Goal: Browse casually: Explore the website without a specific task or goal

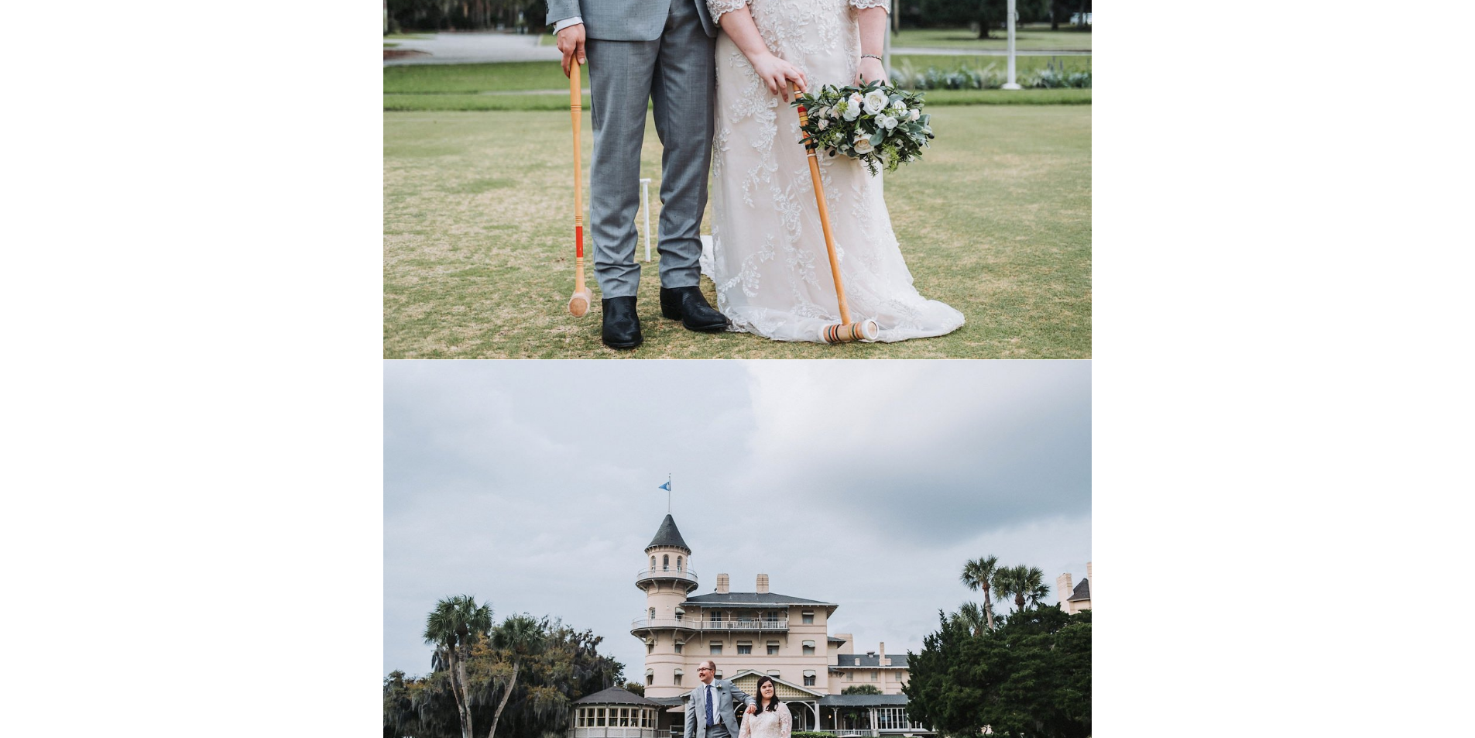
scroll to position [29675, 0]
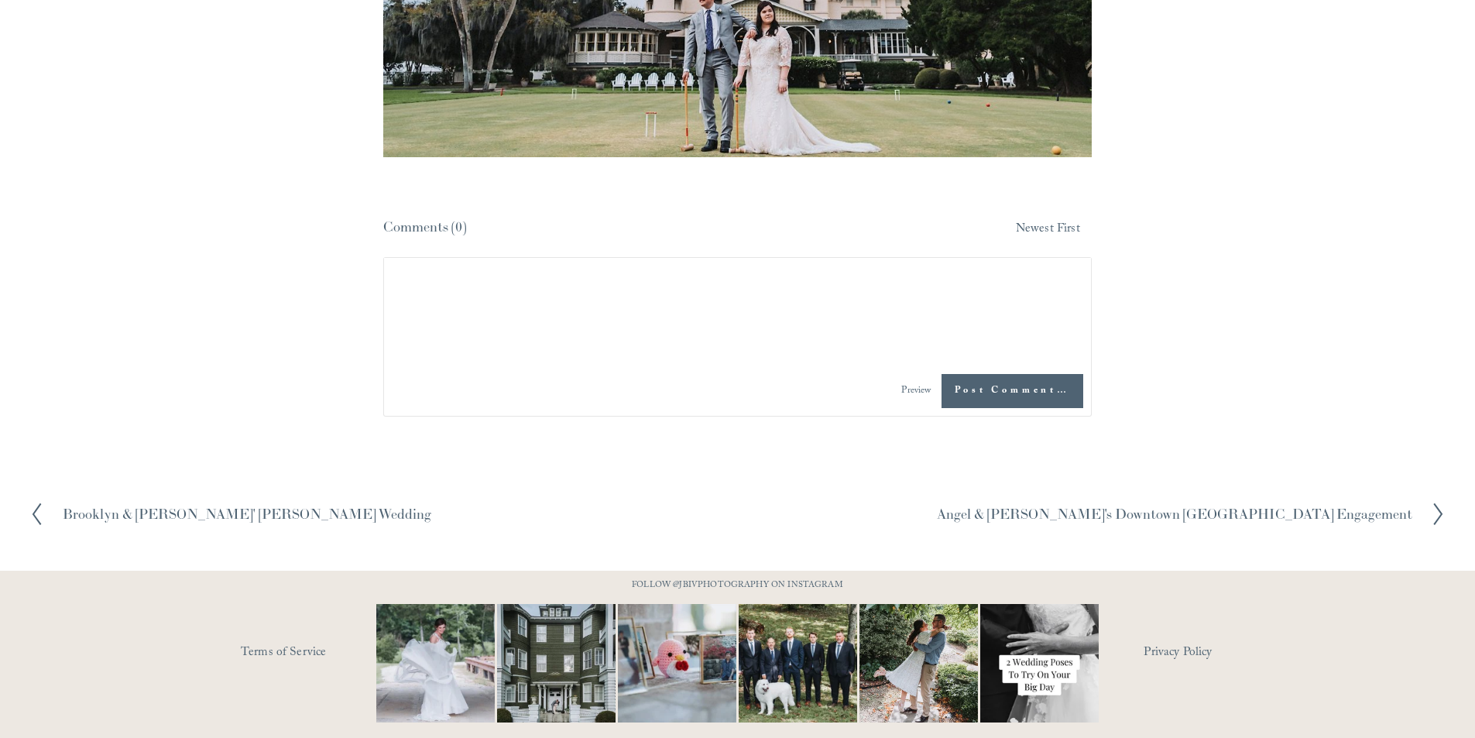
click at [175, 507] on h2 "Brooklyn & Cephus' Barclay Villa Wedding" at bounding box center [247, 514] width 369 height 14
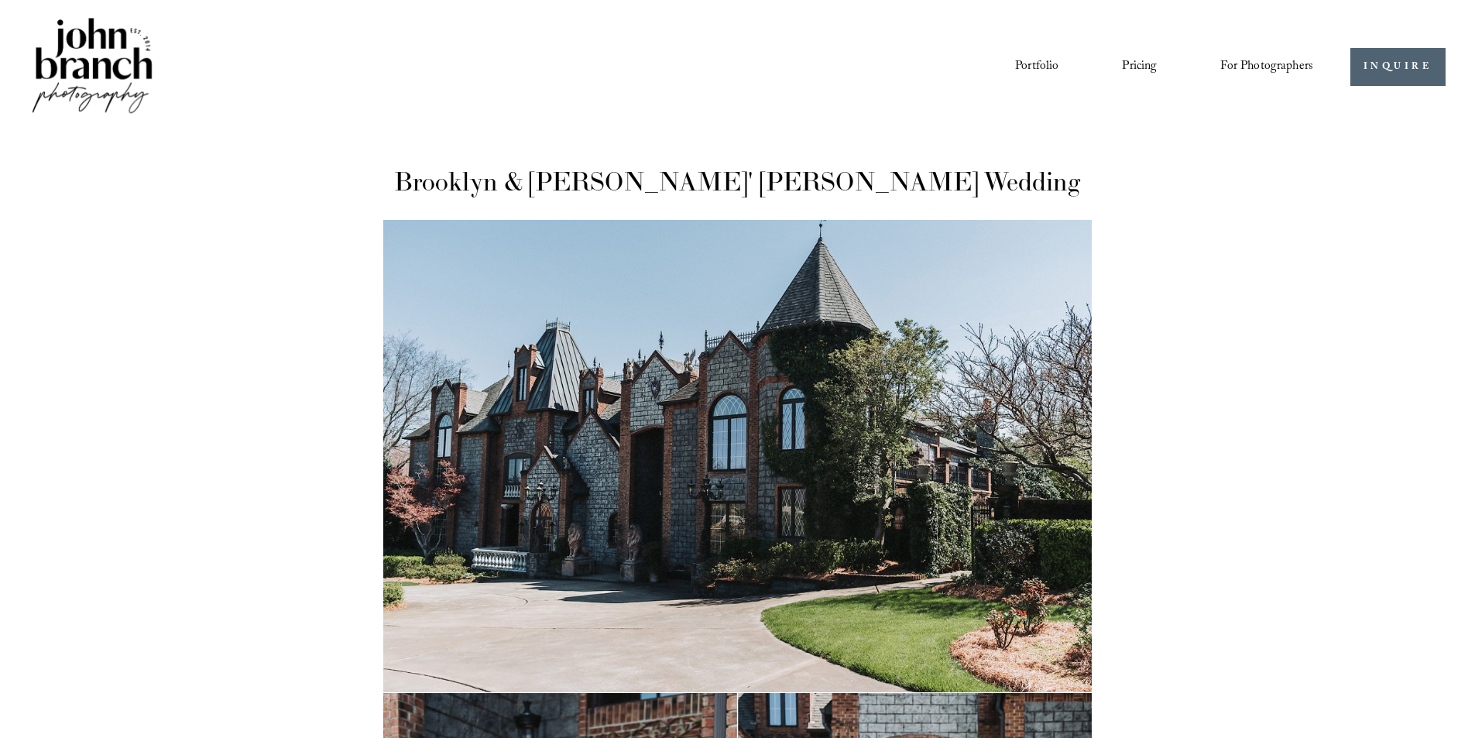
click at [1034, 59] on link "Portfolio" at bounding box center [1036, 66] width 43 height 26
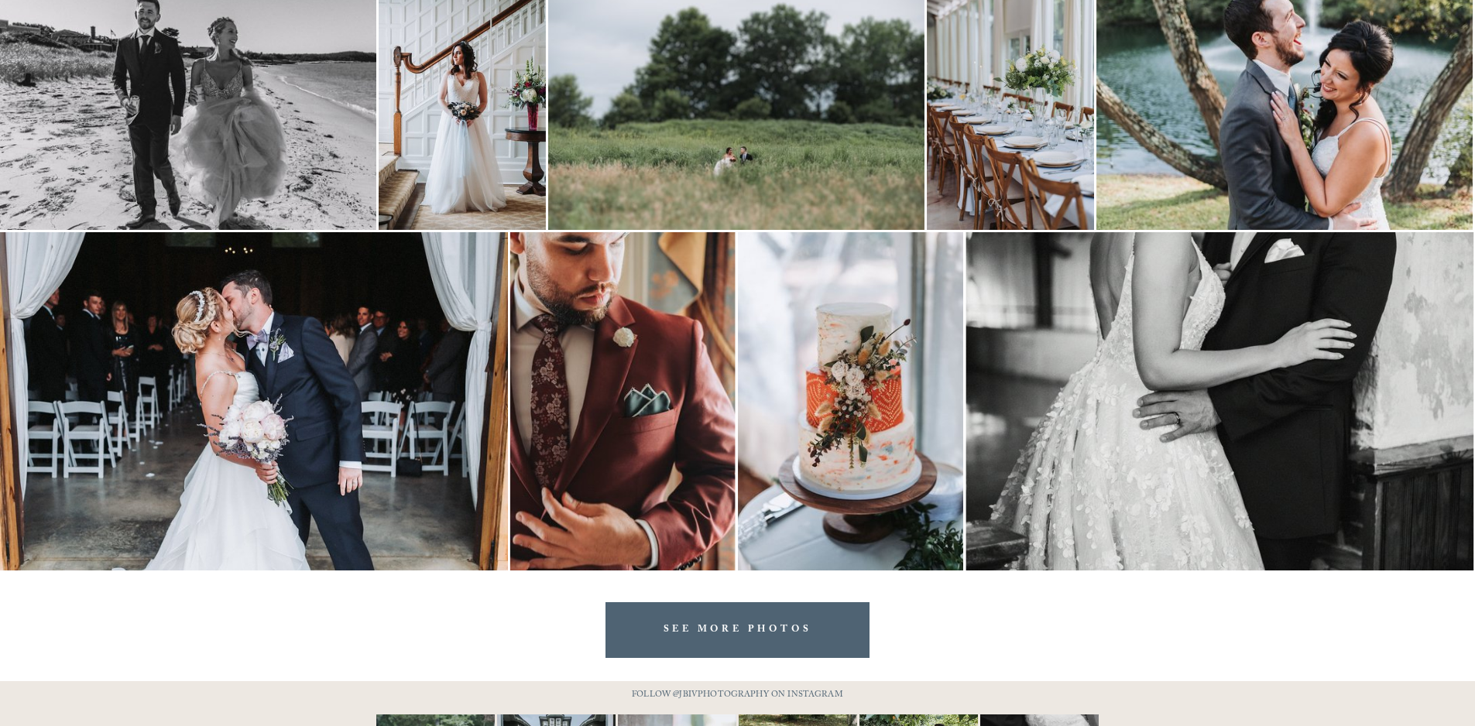
scroll to position [3098, 0]
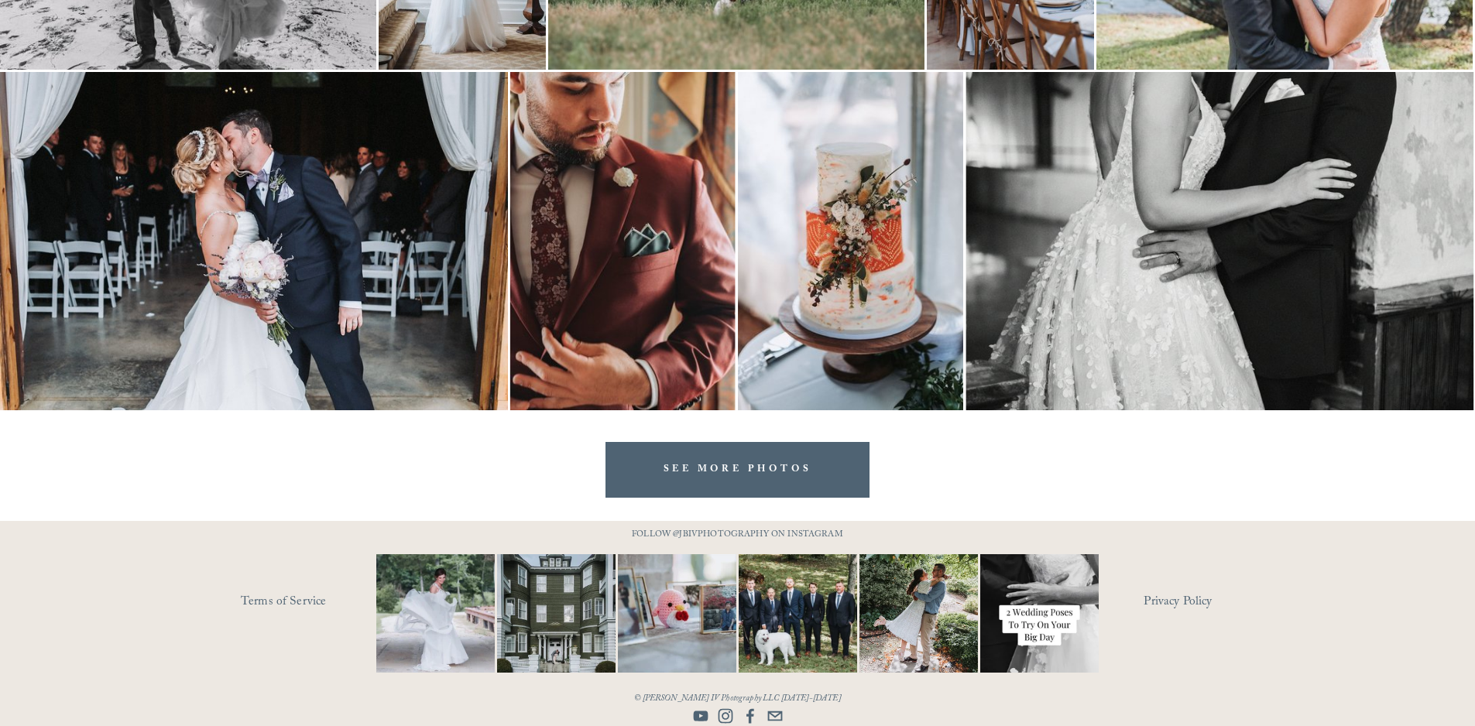
click at [748, 469] on link "SEE MORE PHOTOS" at bounding box center [738, 469] width 265 height 55
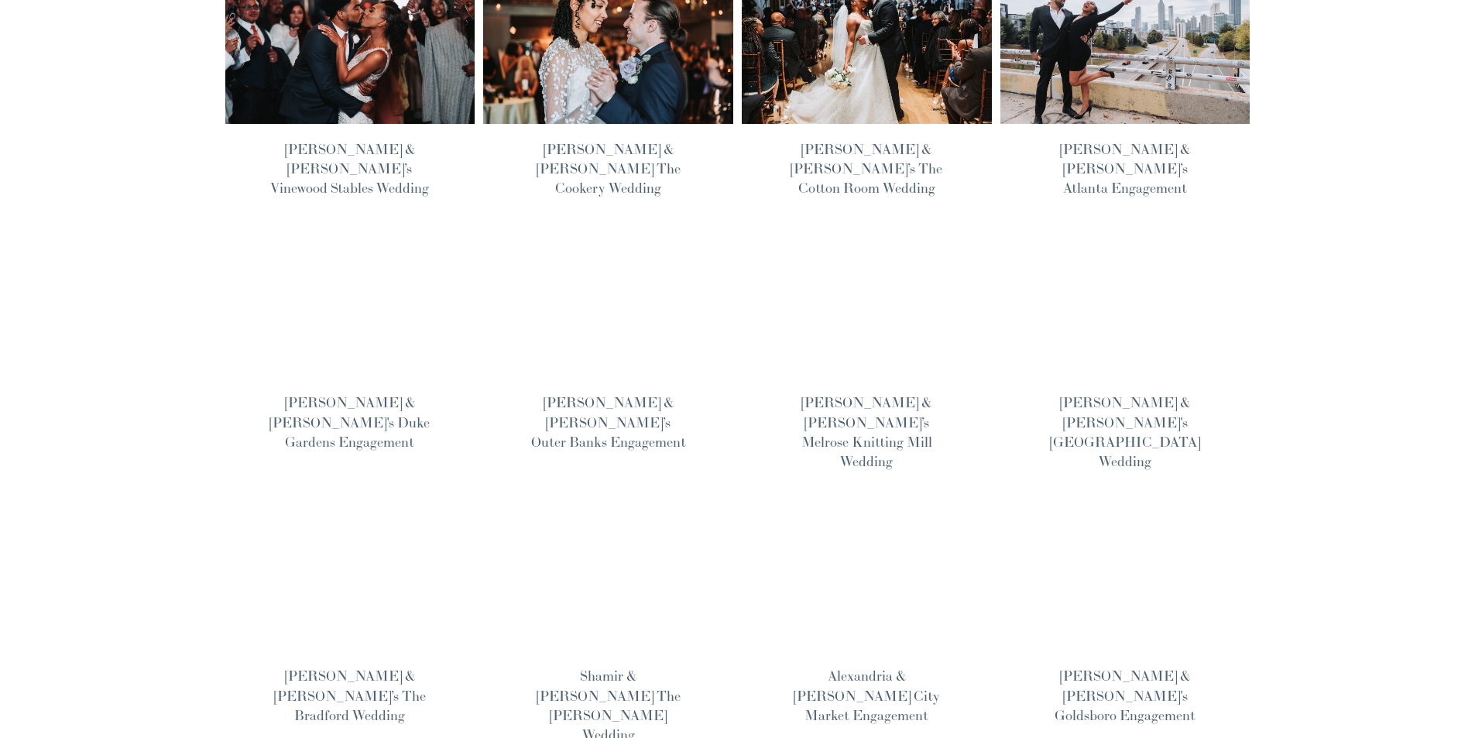
scroll to position [774, 0]
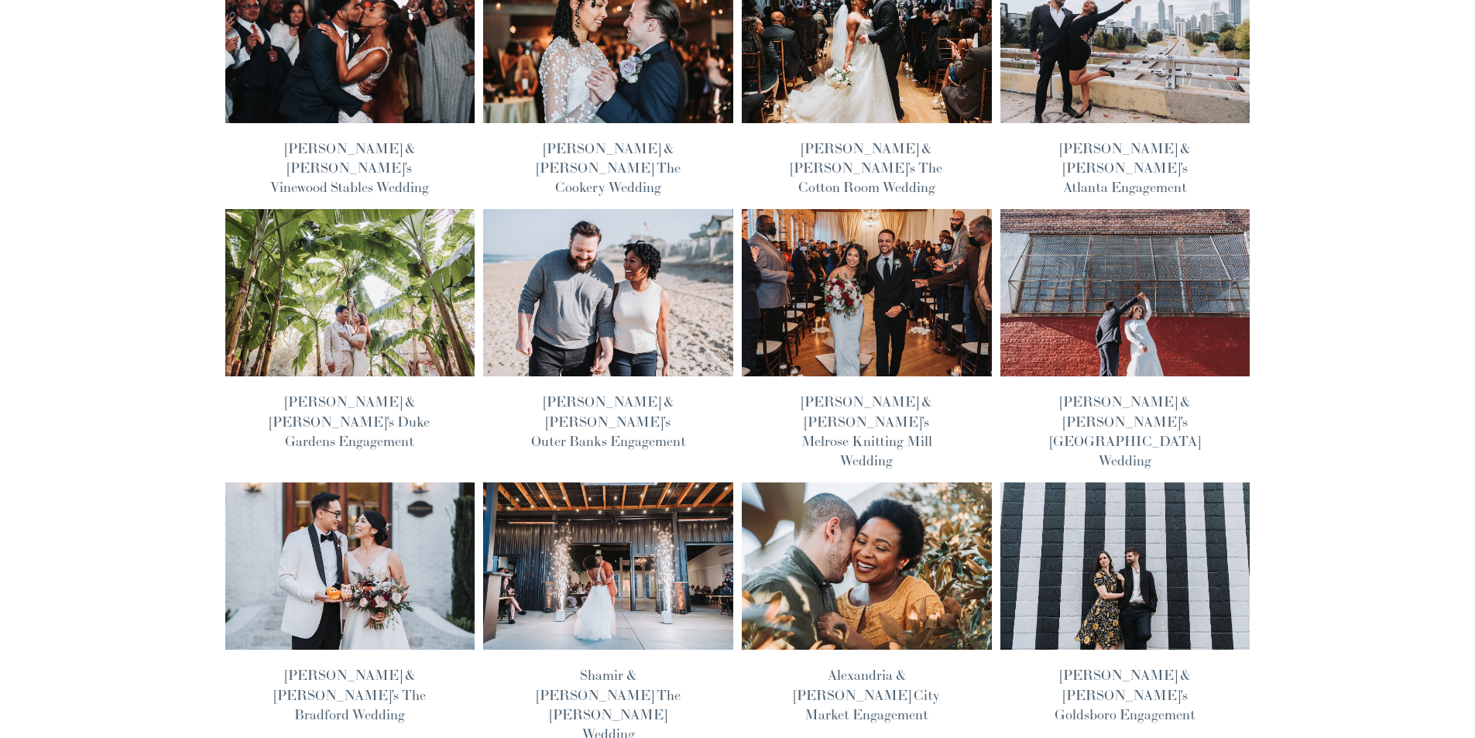
click at [610, 393] on link "Lauren & Ian’s Outer Banks Engagement" at bounding box center [608, 421] width 155 height 57
